Goal: Task Accomplishment & Management: Use online tool/utility

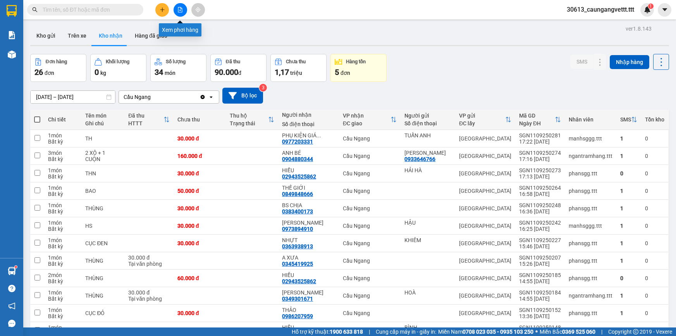
click at [178, 10] on icon "file-add" at bounding box center [180, 9] width 4 height 5
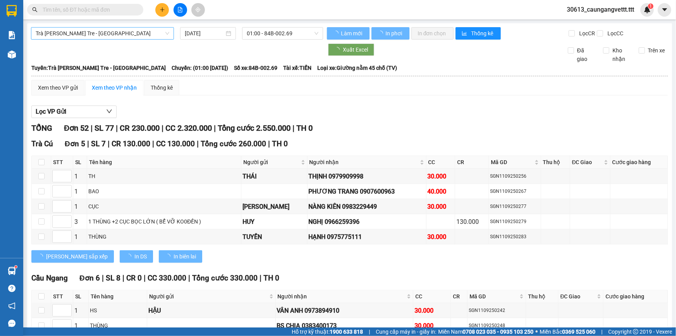
type input "[DATE]"
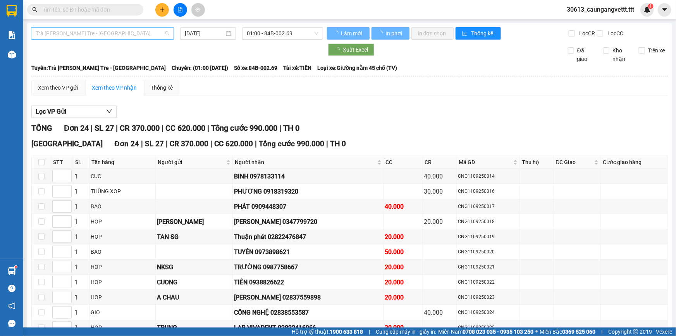
click at [112, 32] on span "Trà [PERSON_NAME] Tre - [GEOGRAPHIC_DATA]" at bounding box center [103, 34] width 134 height 12
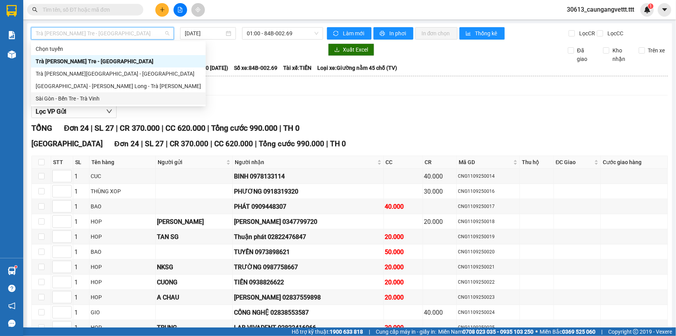
drag, startPoint x: 90, startPoint y: 96, endPoint x: 171, endPoint y: 50, distance: 93.7
click at [90, 96] on div "Sài Gòn - Bến Tre - Trà Vinh" at bounding box center [118, 98] width 165 height 9
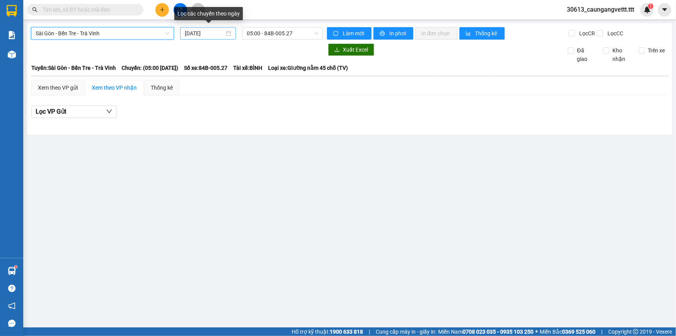
click at [187, 33] on input "[DATE]" at bounding box center [205, 33] width 40 height 9
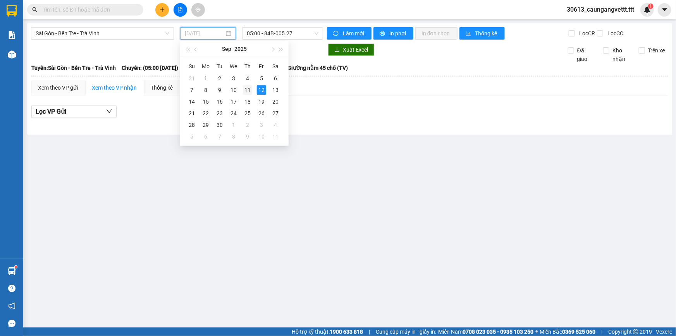
click at [251, 89] on div "11" at bounding box center [247, 89] width 9 height 9
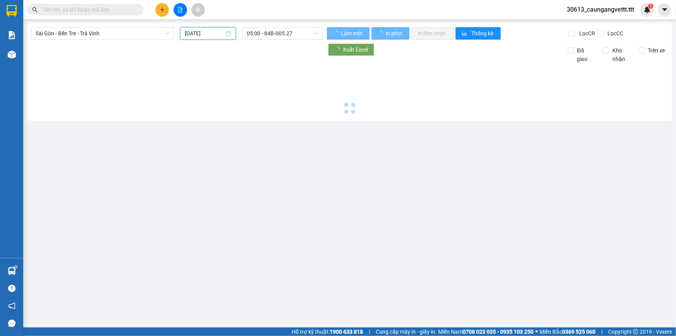
type input "[DATE]"
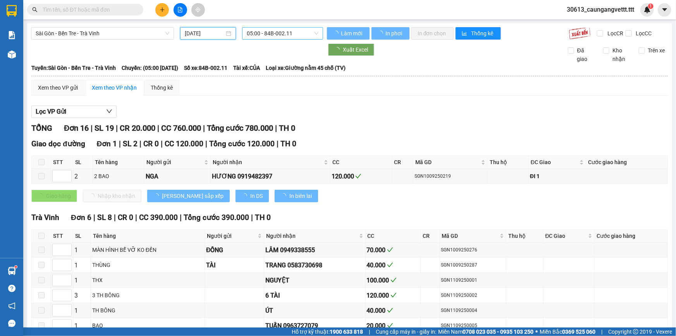
click at [262, 31] on span "05:00 - 84B-002.11" at bounding box center [283, 34] width 72 height 12
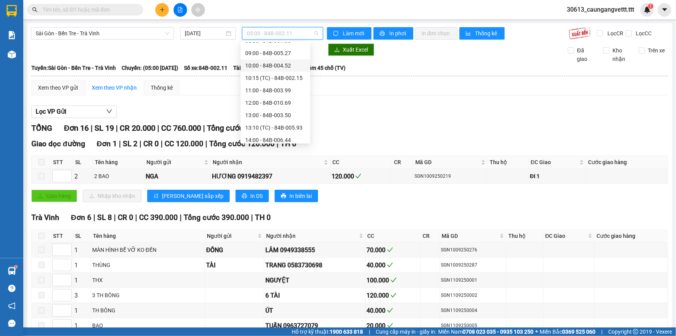
scroll to position [148, 0]
click at [266, 133] on div "22:00 - 84B-004.54" at bounding box center [275, 136] width 60 height 9
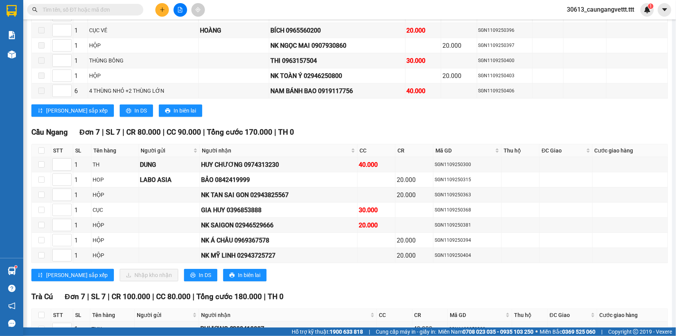
scroll to position [1151, 0]
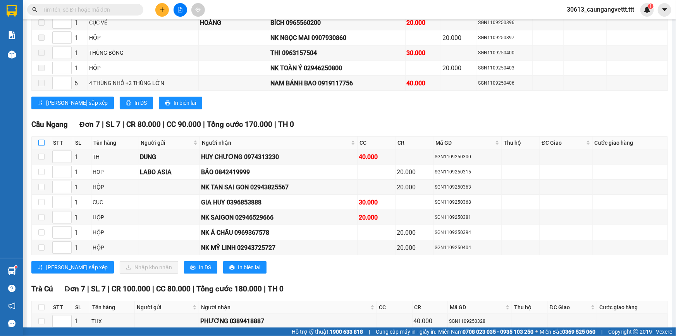
click at [41, 139] on input "checkbox" at bounding box center [41, 142] width 6 height 6
checkbox input "true"
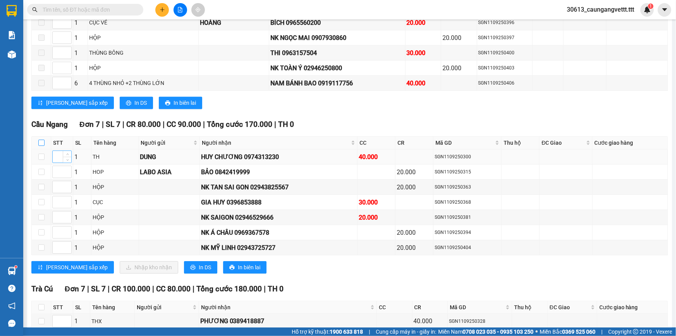
checkbox input "true"
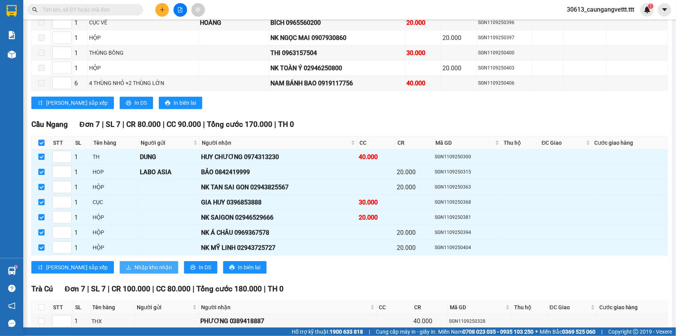
click at [134, 263] on span "Nhập kho nhận" at bounding box center [153, 267] width 38 height 9
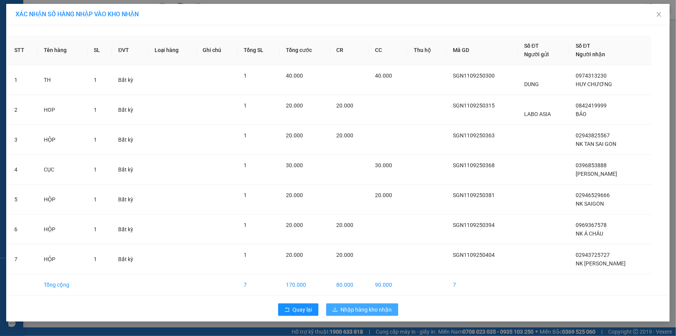
click at [355, 312] on span "Nhập hàng kho nhận" at bounding box center [366, 309] width 51 height 9
